Goal: Use online tool/utility: Use online tool/utility

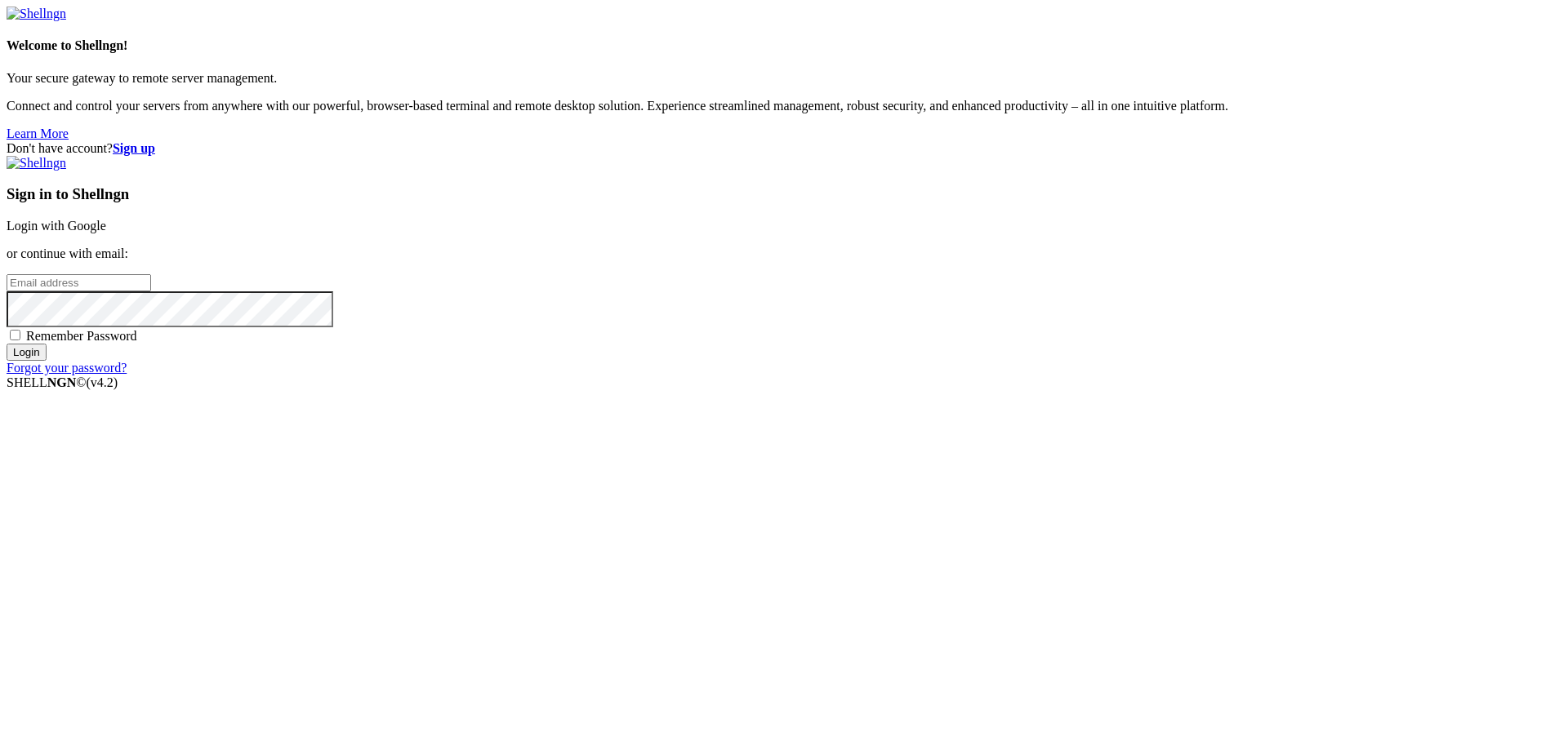
click at [106, 233] on link "Login with Google" at bounding box center [57, 226] width 100 height 14
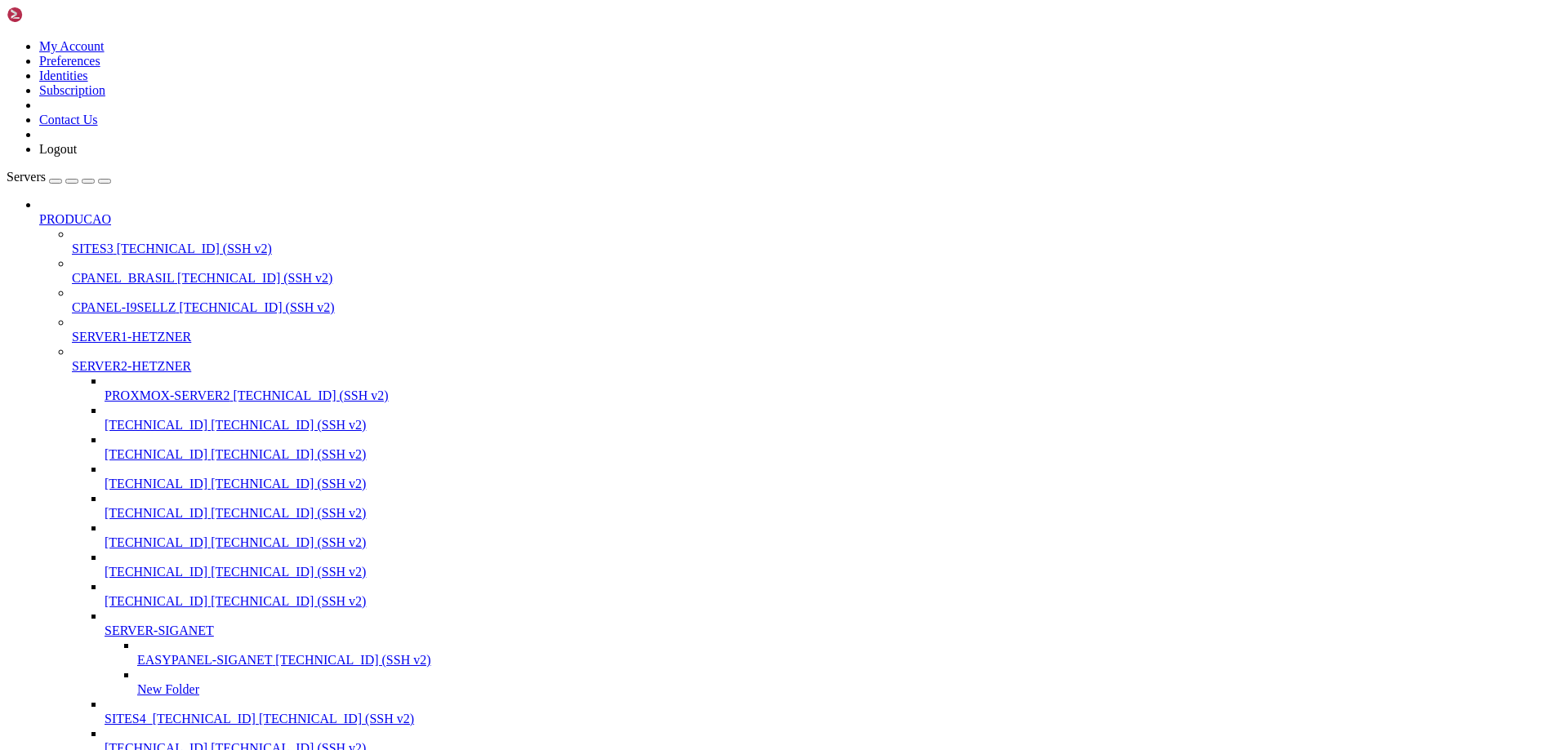
click at [88, 182] on div "button" at bounding box center [88, 182] width 0 height 0
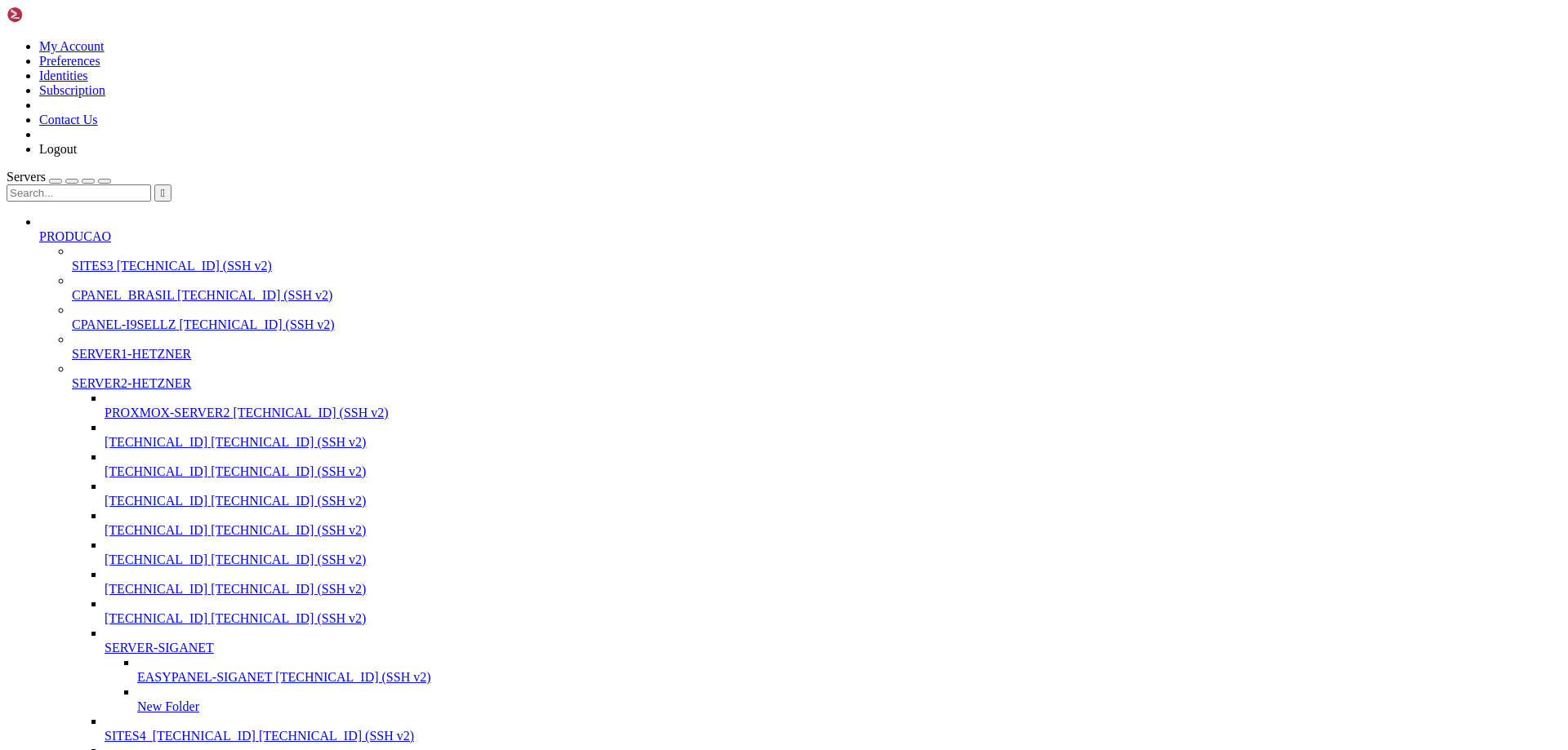
click at [116, 185] on input "text" at bounding box center [79, 193] width 145 height 17
click at [177, 289] on span "[TECHNICAL_ID] (SSH v2)" at bounding box center [254, 296] width 155 height 14
type input "131"
click at [177, 289] on span "[TECHNICAL_ID] (SSH v2)" at bounding box center [254, 296] width 155 height 14
